Goal: Find specific page/section: Find specific page/section

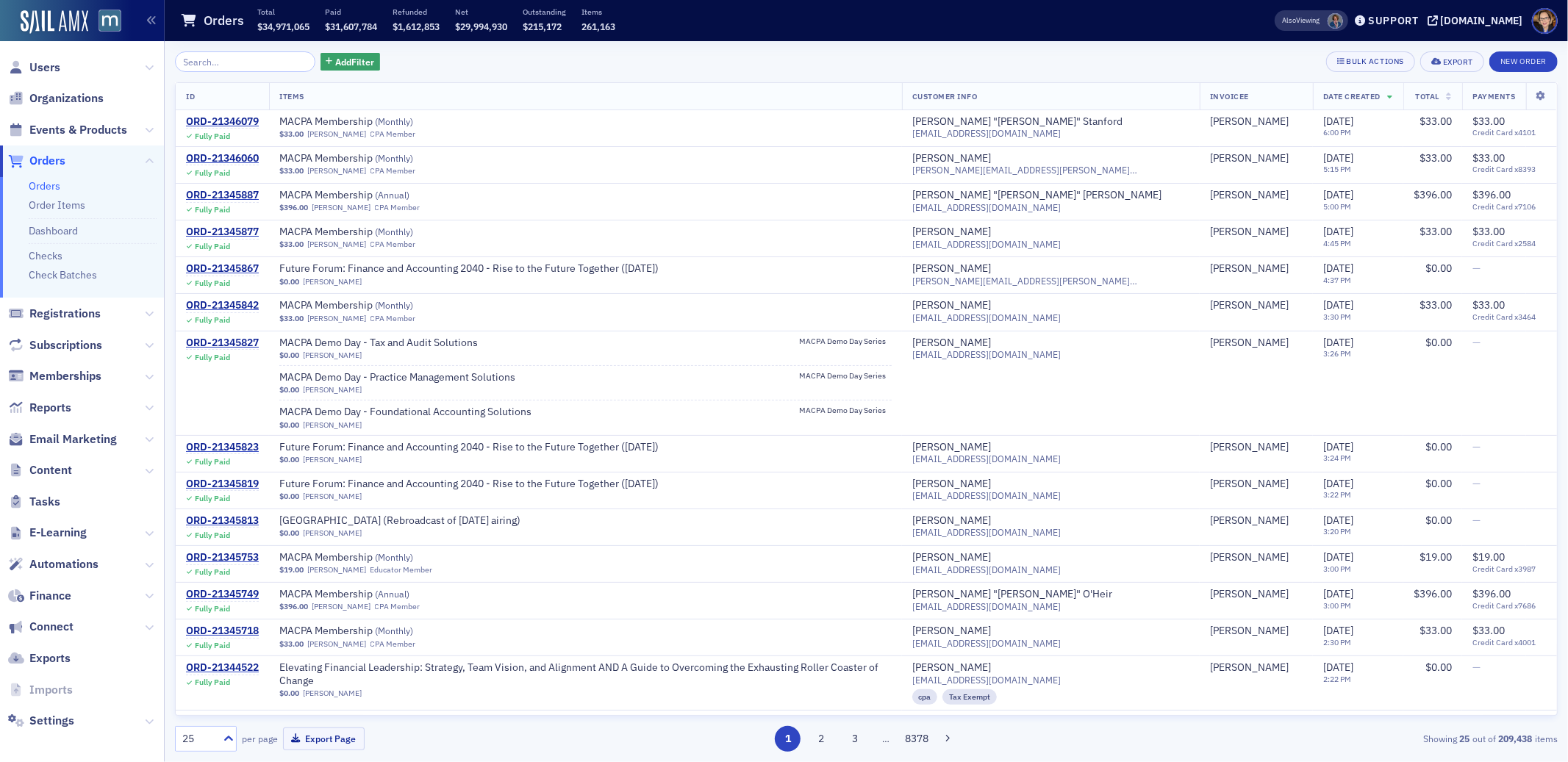
click at [54, 158] on span "Orders" at bounding box center [47, 160] width 36 height 16
click at [52, 160] on span "Orders" at bounding box center [47, 160] width 36 height 16
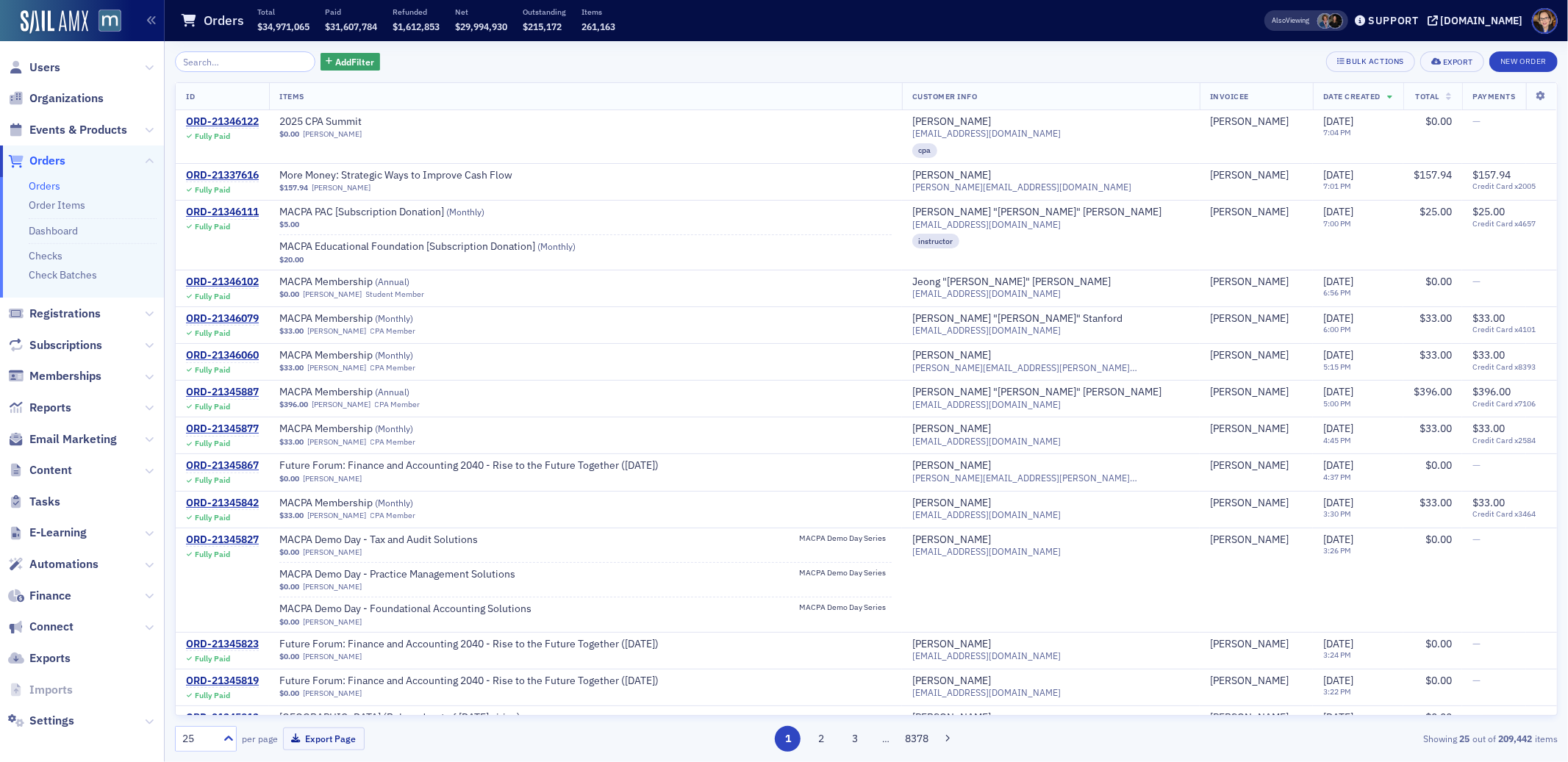
click at [48, 160] on span "Orders" at bounding box center [47, 160] width 36 height 16
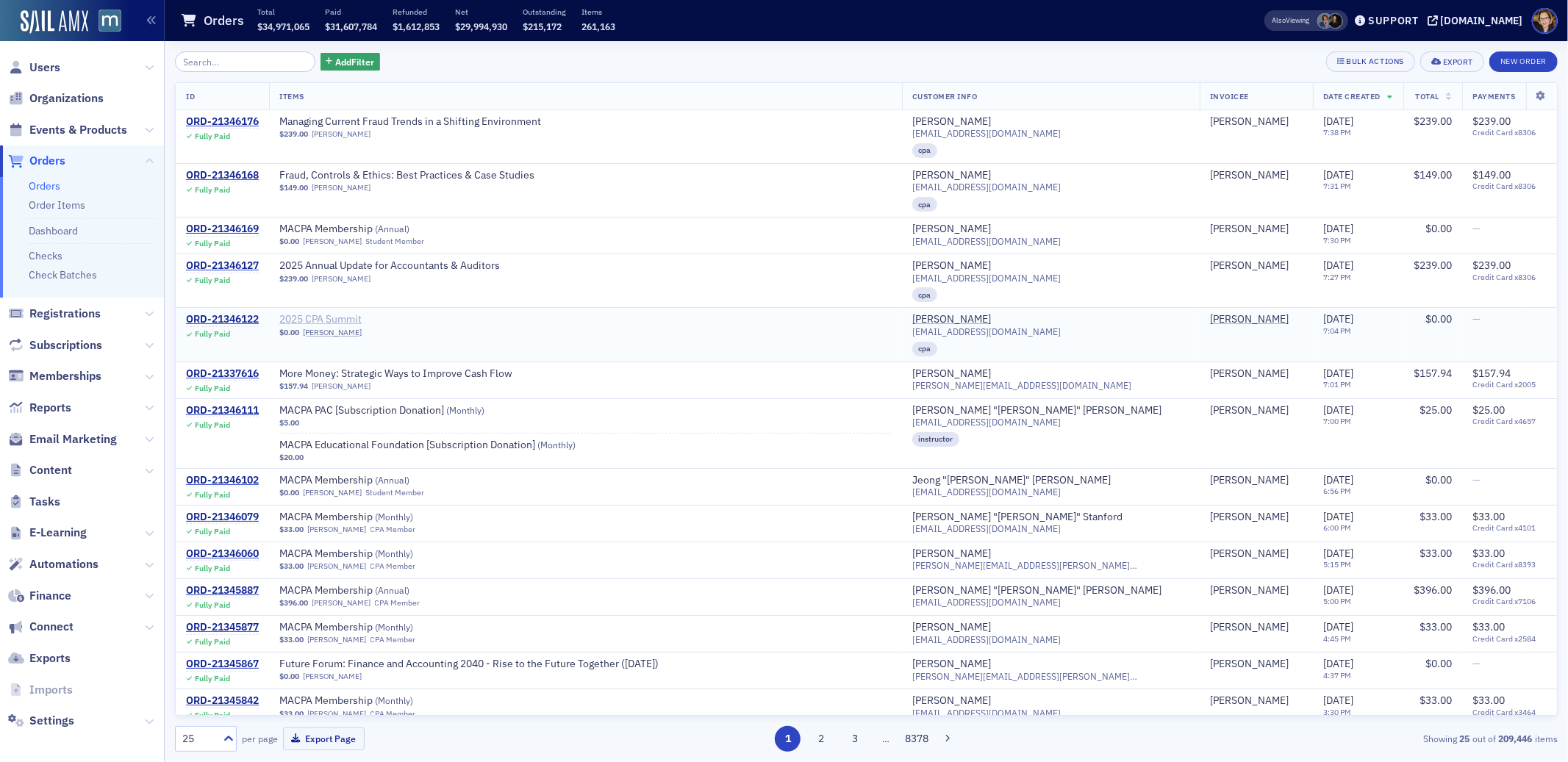
click at [349, 319] on span "2025 CPA Summit" at bounding box center [372, 320] width 185 height 14
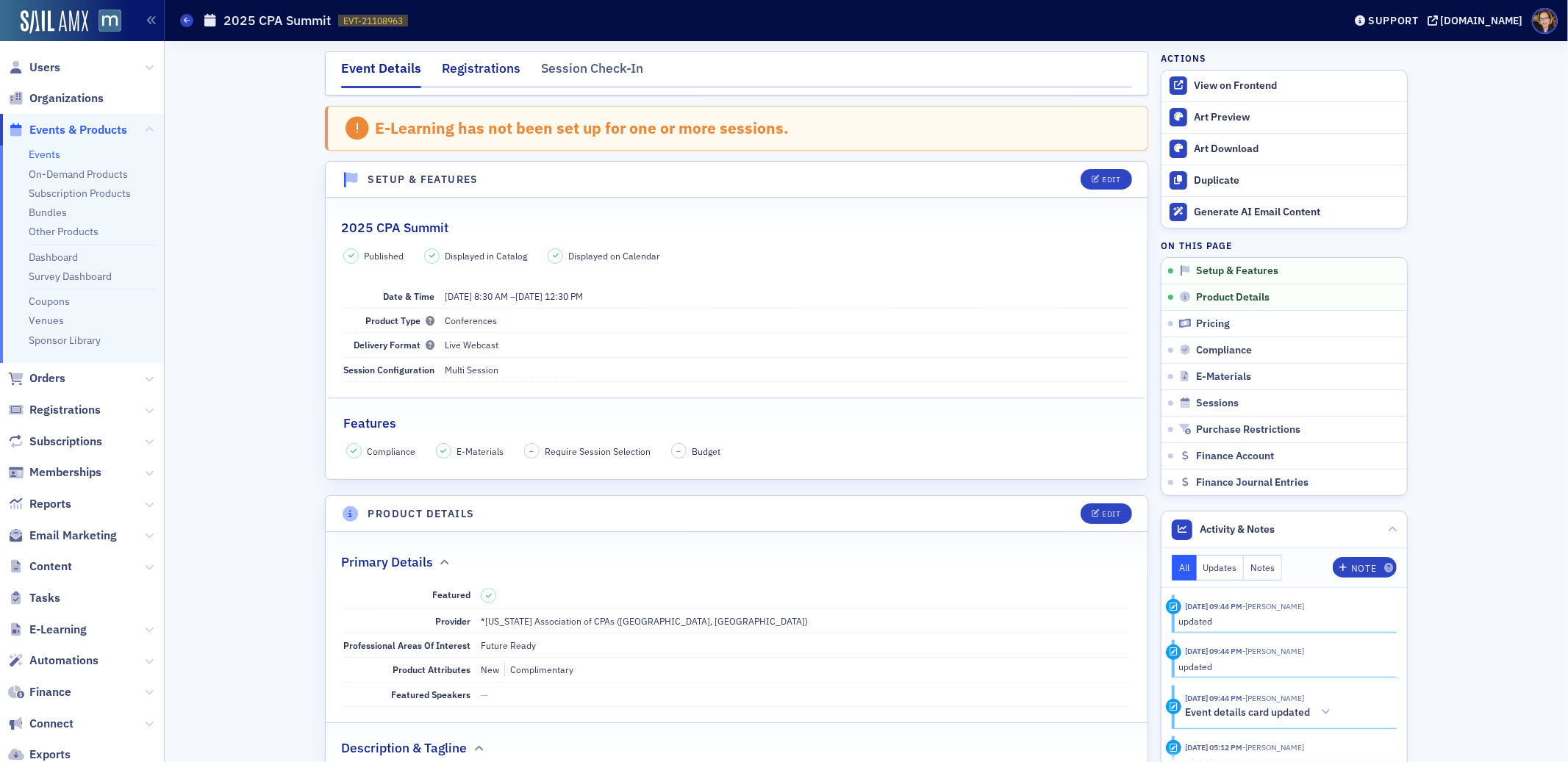
click at [465, 65] on div "Registrations" at bounding box center [481, 72] width 78 height 27
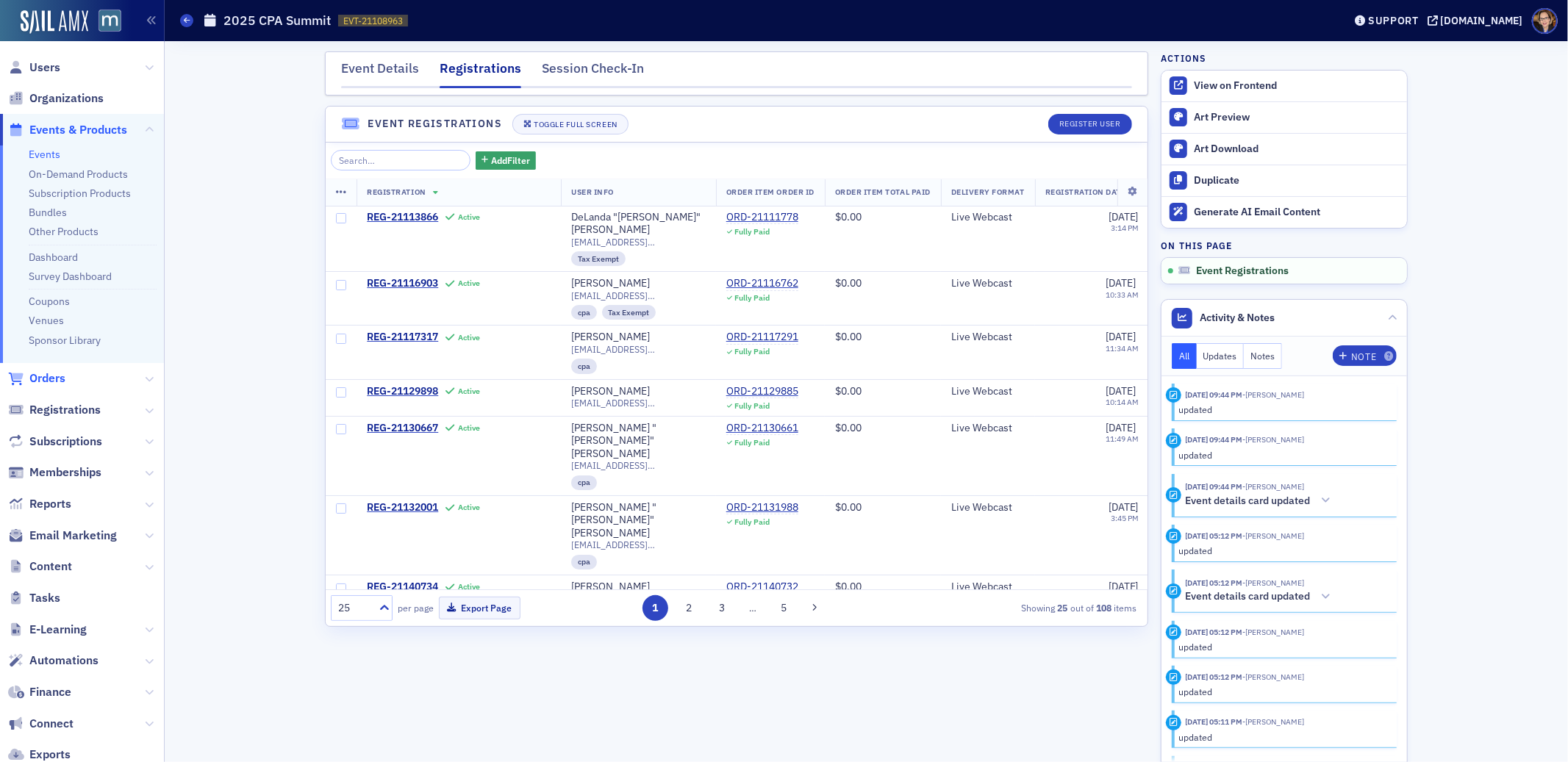
click at [51, 379] on span "Orders" at bounding box center [47, 378] width 36 height 16
